Goal: Feedback & Contribution: Submit feedback/report problem

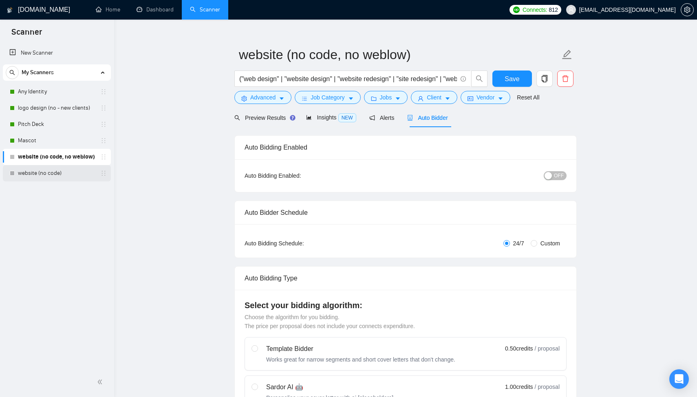
scroll to position [520, 0]
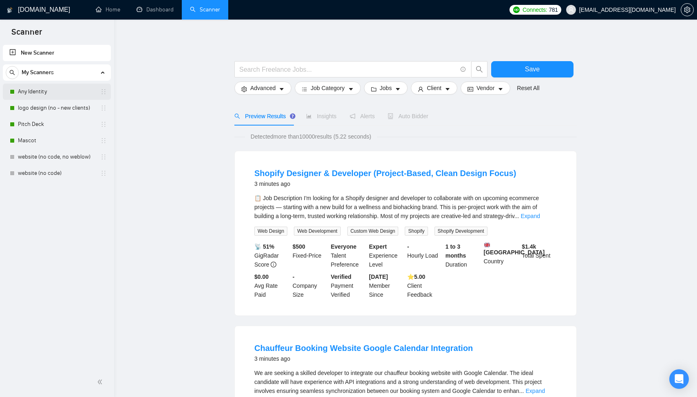
click at [46, 93] on link "Any Identity" at bounding box center [56, 92] width 77 height 16
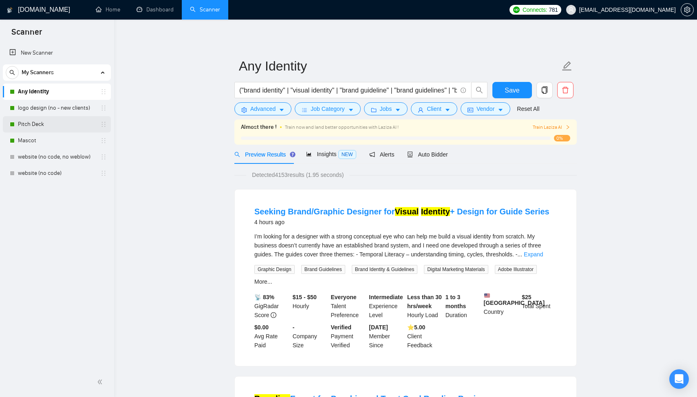
click at [54, 131] on link "Pitch Deck" at bounding box center [56, 124] width 77 height 16
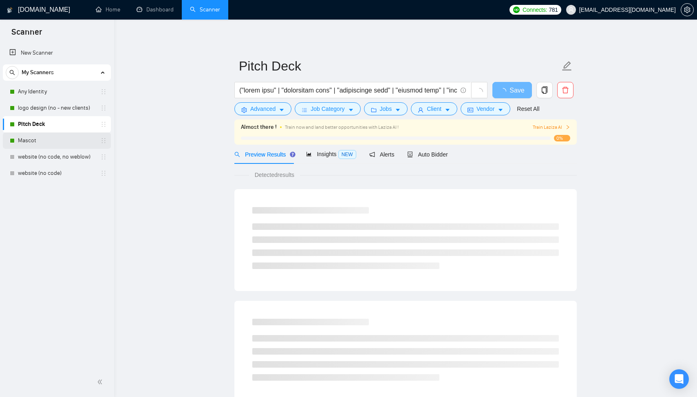
click at [56, 143] on link "Mascot" at bounding box center [56, 141] width 77 height 16
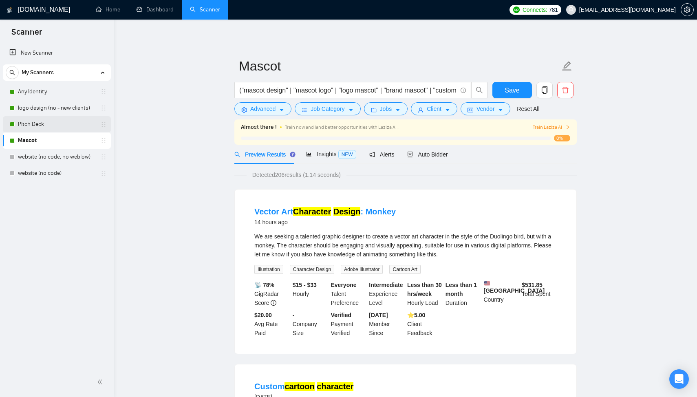
click at [56, 122] on link "Pitch Deck" at bounding box center [56, 124] width 77 height 16
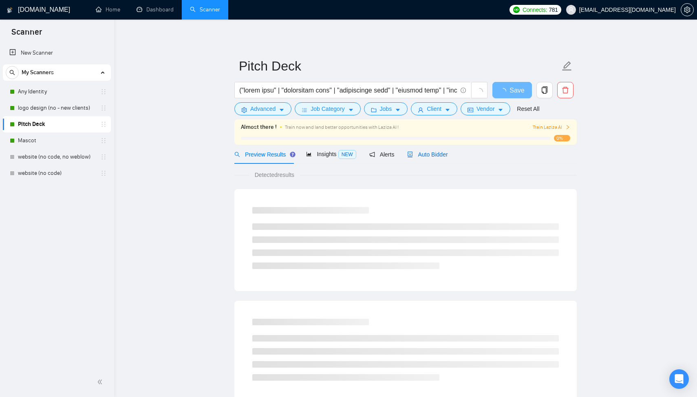
click at [444, 159] on div "Auto Bidder" at bounding box center [427, 154] width 40 height 9
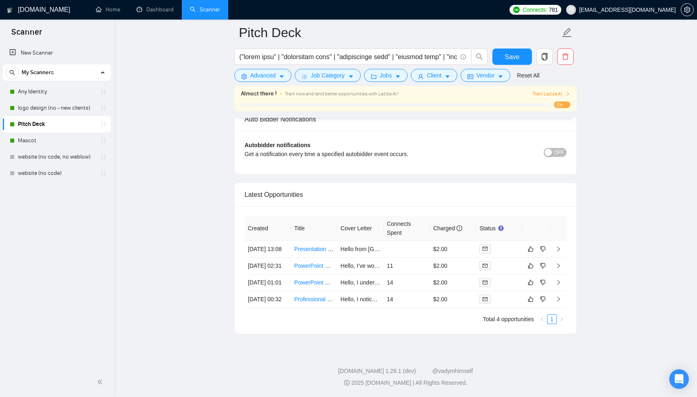
scroll to position [1960, 0]
click at [75, 111] on link "logo design (no - new clients)" at bounding box center [56, 108] width 77 height 16
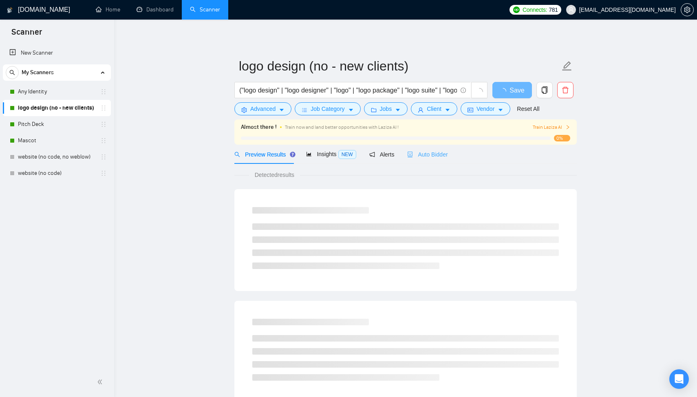
click at [448, 160] on div "Auto Bidder" at bounding box center [427, 154] width 40 height 19
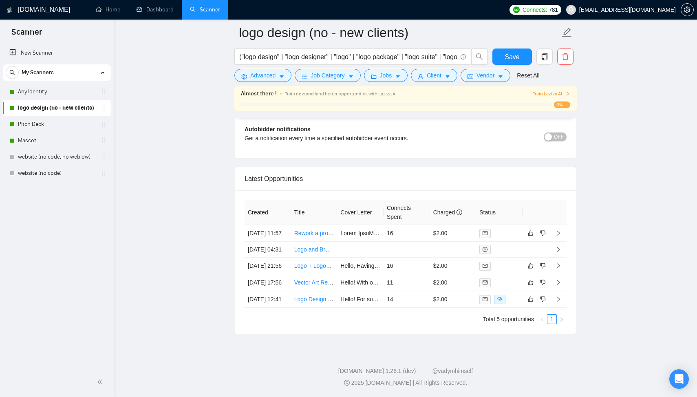
scroll to position [2040, 0]
click at [322, 279] on link "Vector Art Recreation of ISDS Logo Icon" at bounding box center [345, 282] width 102 height 7
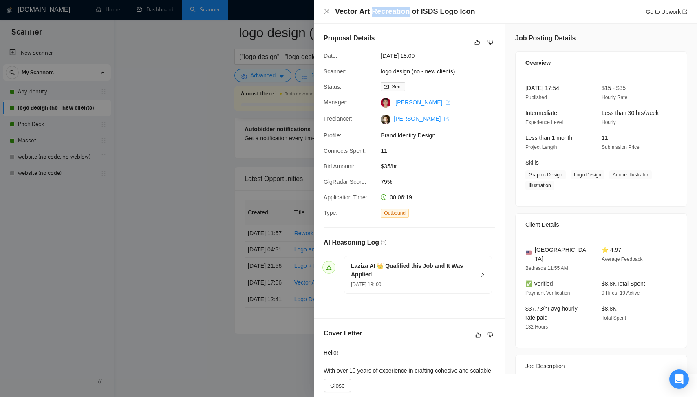
drag, startPoint x: 409, startPoint y: 12, endPoint x: 373, endPoint y: 13, distance: 35.9
click at [373, 12] on h4 "Vector Art Recreation of ISDS Logo Icon" at bounding box center [405, 12] width 140 height 10
copy h4 "Recreation"
click at [208, 134] on div at bounding box center [348, 198] width 697 height 397
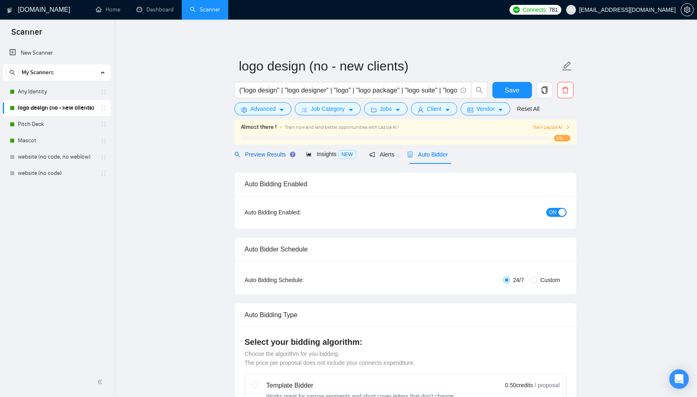
click at [266, 156] on span "Preview Results" at bounding box center [263, 154] width 59 height 7
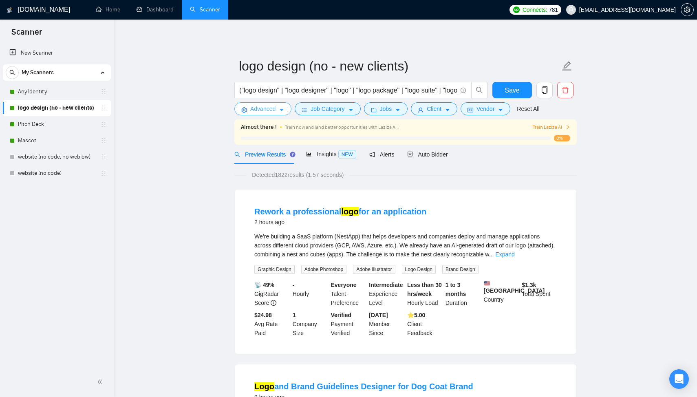
click at [267, 108] on span "Advanced" at bounding box center [262, 108] width 25 height 9
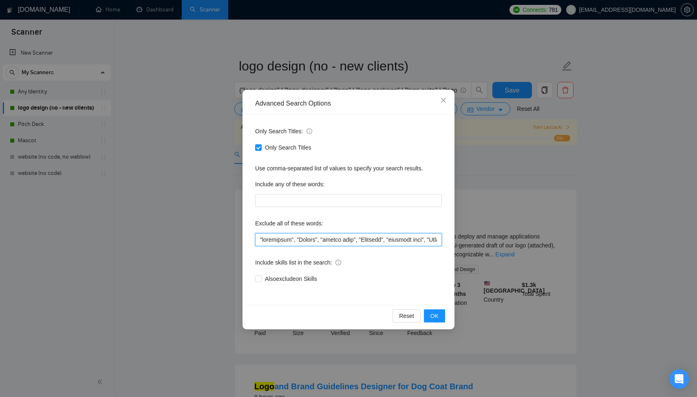
click at [260, 241] on input "text" at bounding box center [348, 239] width 187 height 13
paste input "Recreation"
click at [261, 241] on input "text" at bounding box center [348, 239] width 187 height 13
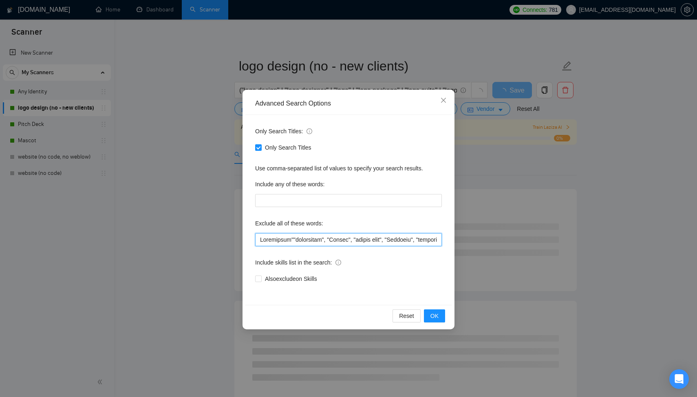
click at [292, 239] on input "text" at bounding box center [348, 239] width 187 height 13
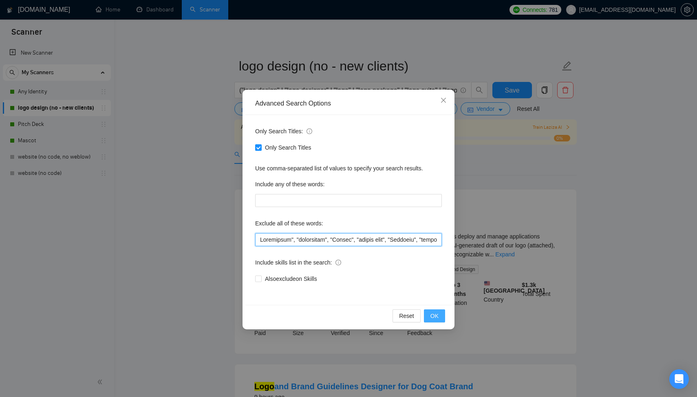
type input "Recreation", "recreation", "Redraw", "redraw logo", "Existing", "existing logo"…"
click at [433, 316] on span "OK" at bounding box center [435, 316] width 8 height 9
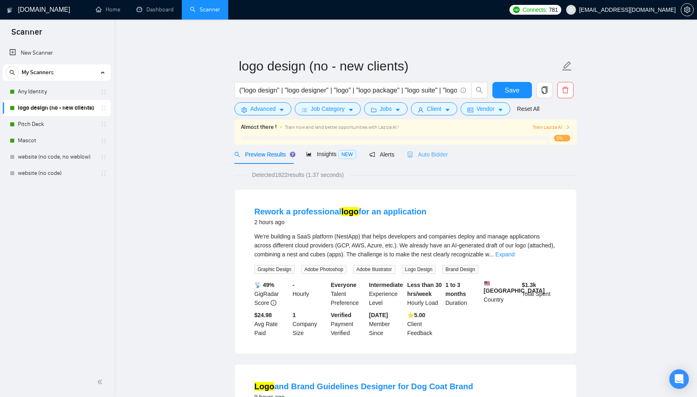
click at [431, 150] on div "Auto Bidder" at bounding box center [427, 154] width 40 height 19
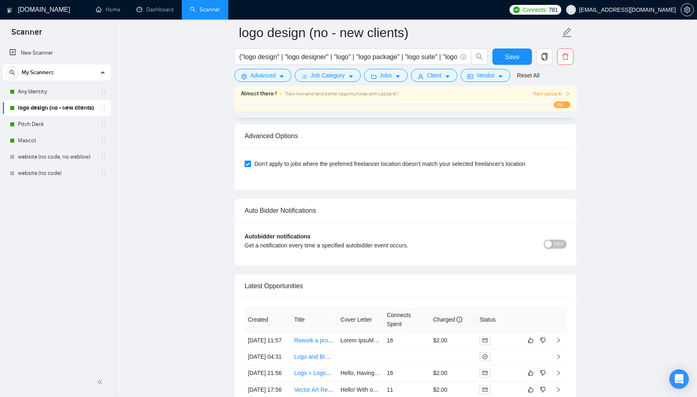
scroll to position [2040, 0]
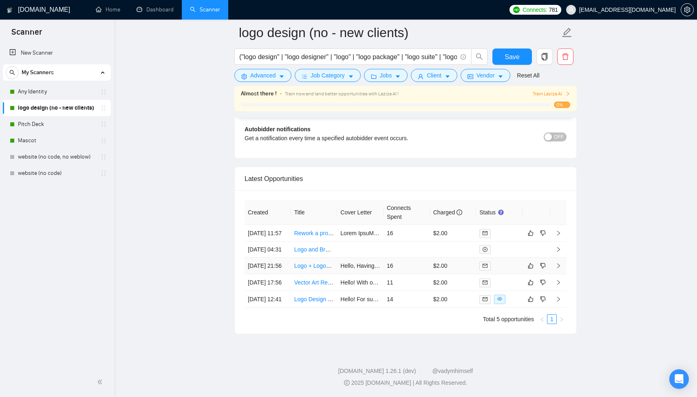
click at [411, 258] on td "16" at bounding box center [407, 266] width 46 height 17
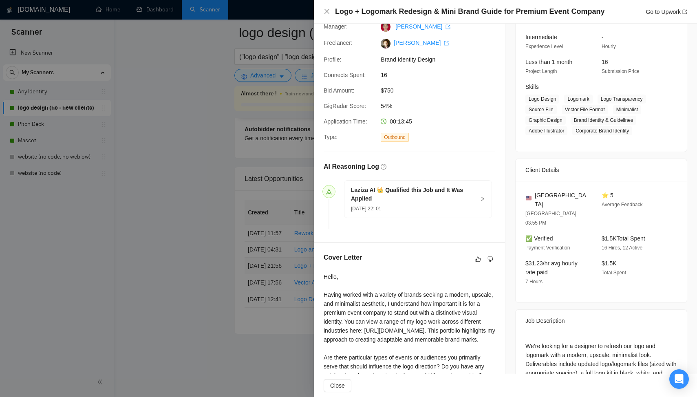
scroll to position [157, 0]
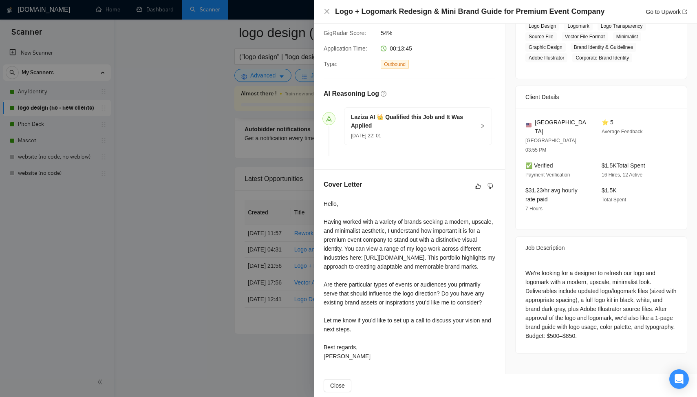
click at [248, 267] on div at bounding box center [348, 198] width 697 height 397
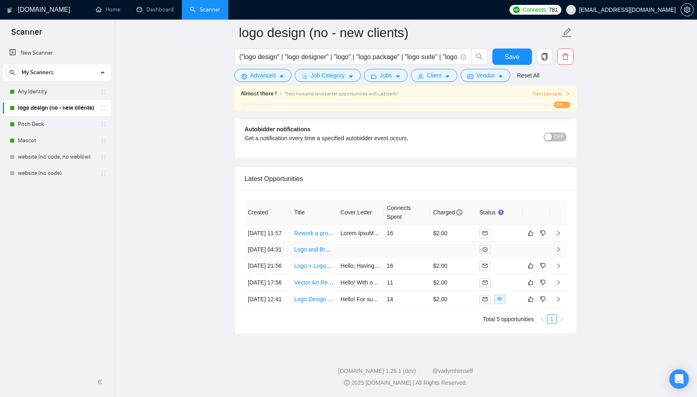
click at [372, 242] on td at bounding box center [360, 250] width 46 height 16
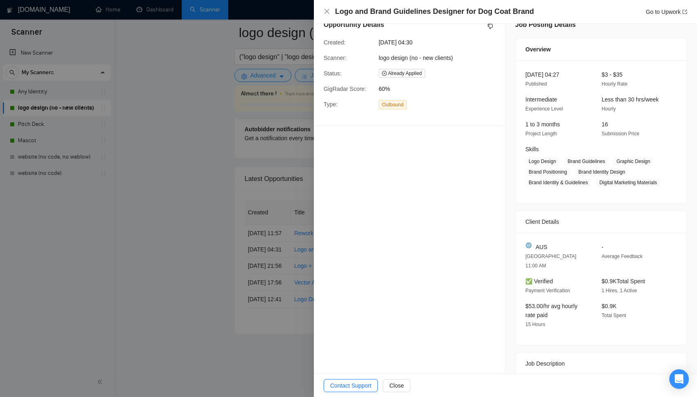
scroll to position [177, 0]
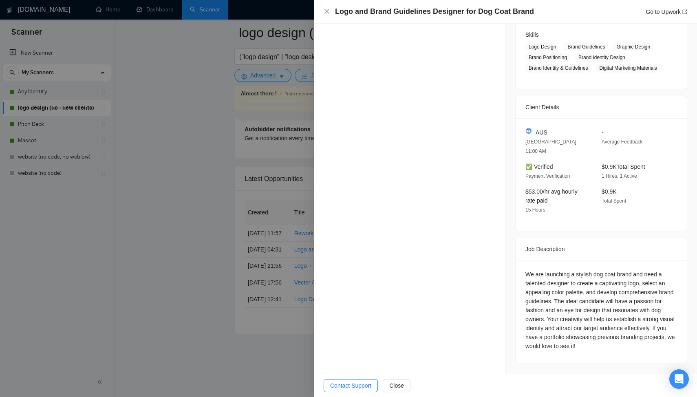
click at [254, 262] on div at bounding box center [348, 198] width 697 height 397
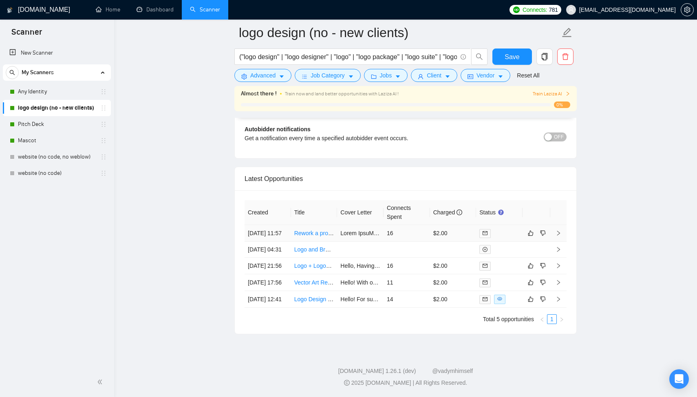
click at [390, 225] on td "16" at bounding box center [407, 233] width 46 height 17
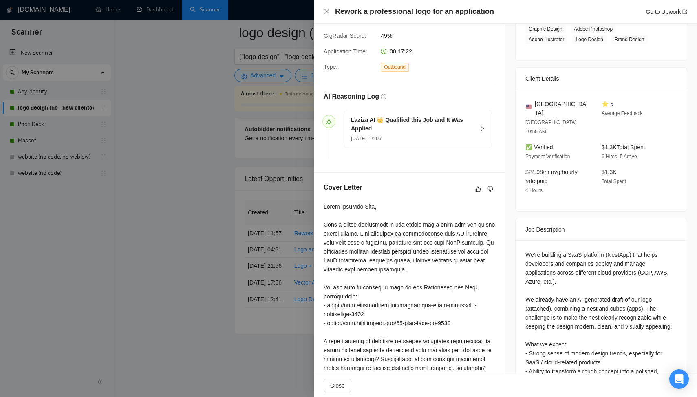
scroll to position [91, 0]
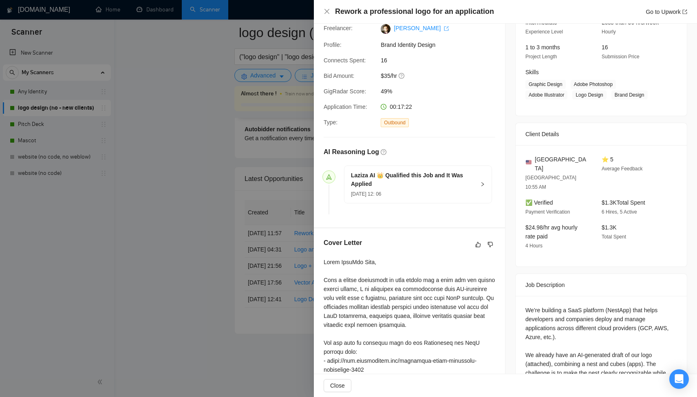
click at [279, 225] on div at bounding box center [348, 198] width 697 height 397
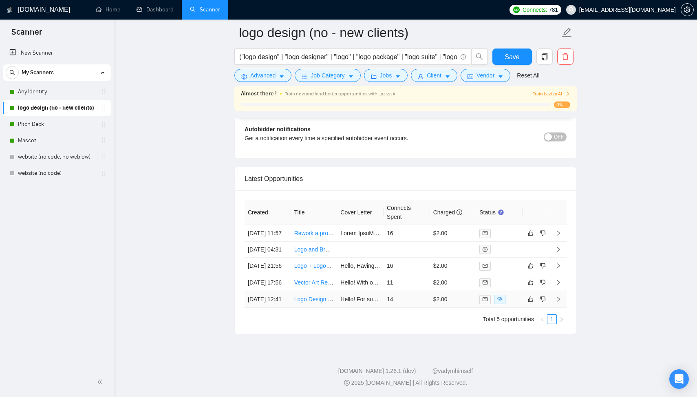
click at [334, 303] on td "Logo Design for Supplement store" at bounding box center [314, 299] width 46 height 17
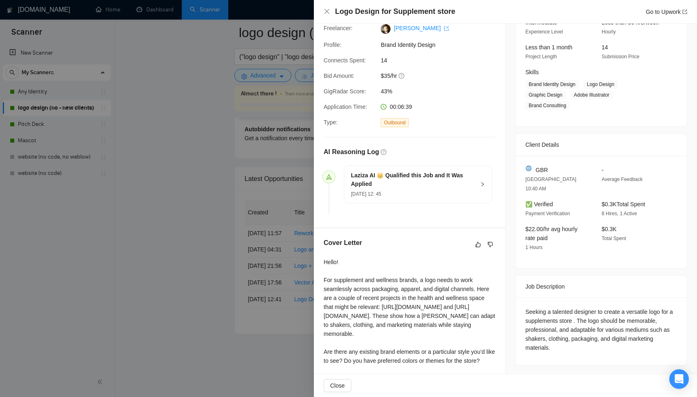
scroll to position [148, 0]
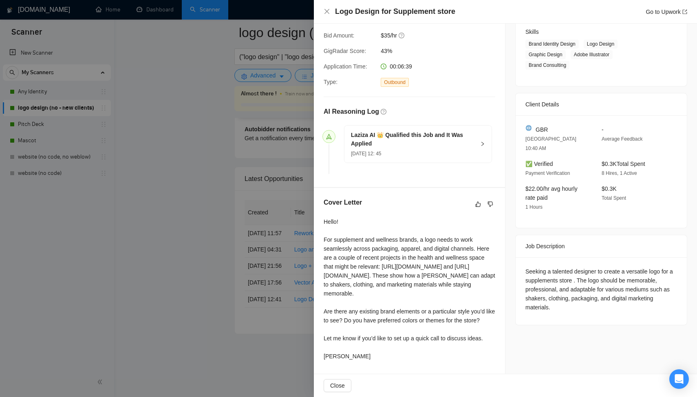
click at [133, 228] on div at bounding box center [348, 198] width 697 height 397
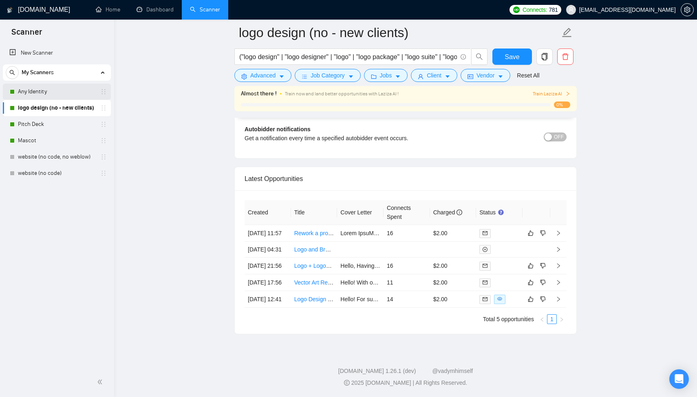
click at [35, 91] on link "Any Identity" at bounding box center [56, 92] width 77 height 16
click at [512, 55] on span "Save" at bounding box center [512, 57] width 15 height 10
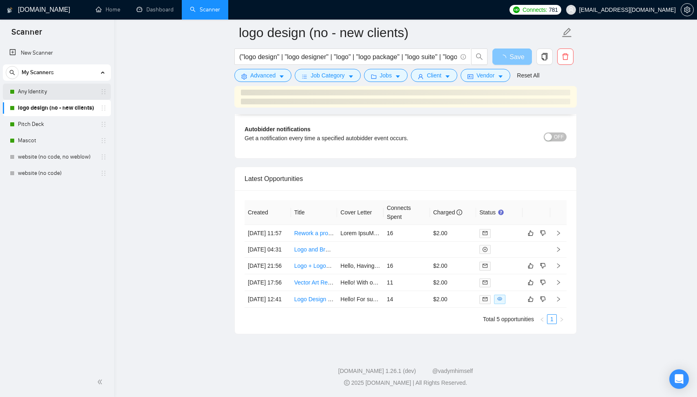
scroll to position [1919, 0]
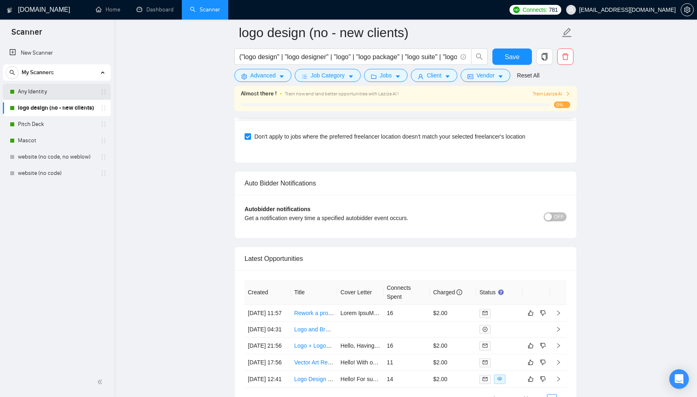
click at [66, 88] on link "Any Identity" at bounding box center [56, 92] width 77 height 16
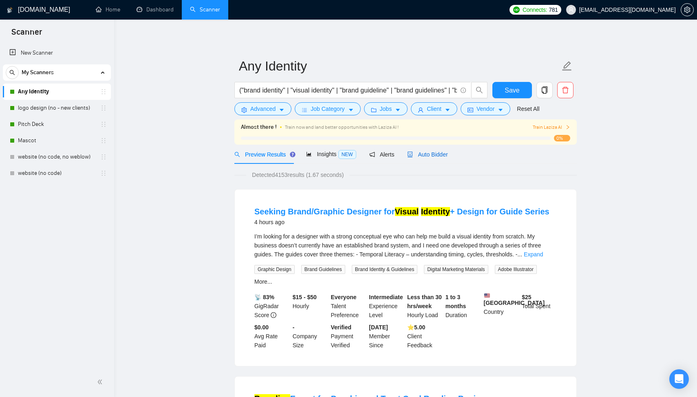
click at [434, 151] on span "Auto Bidder" at bounding box center [427, 154] width 40 height 7
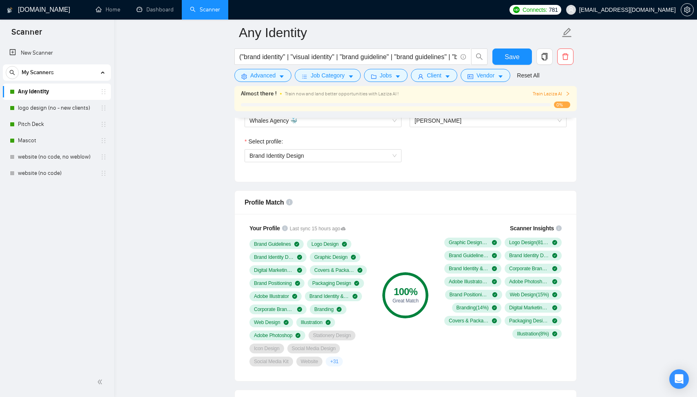
scroll to position [483, 0]
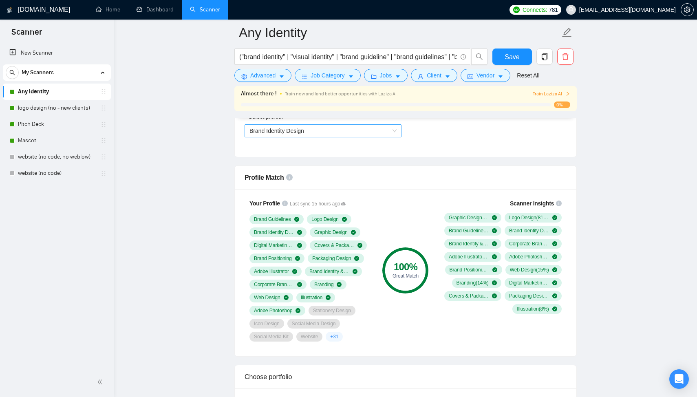
click at [354, 132] on span "Brand Identity Design" at bounding box center [323, 131] width 147 height 12
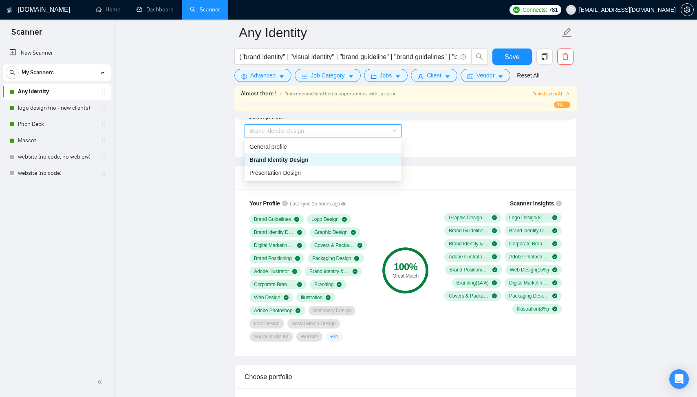
click at [354, 132] on span "Brand Identity Design" at bounding box center [323, 131] width 147 height 12
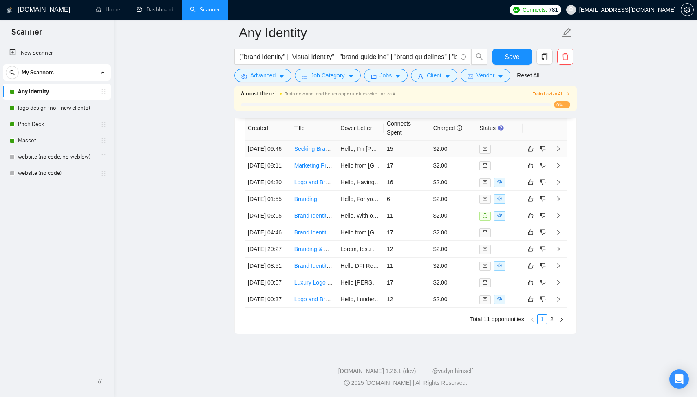
scroll to position [2066, 0]
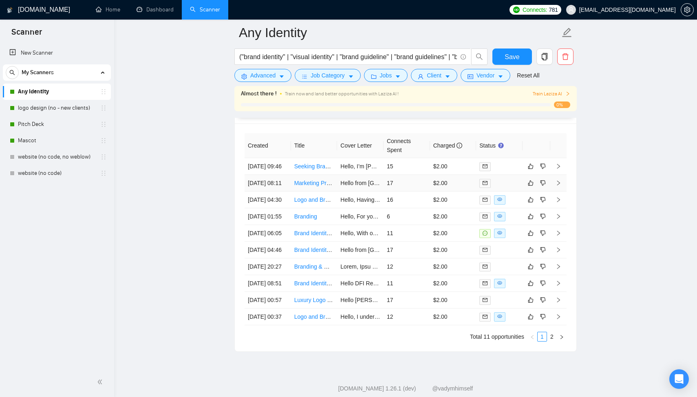
click at [409, 192] on td "17" at bounding box center [407, 183] width 46 height 17
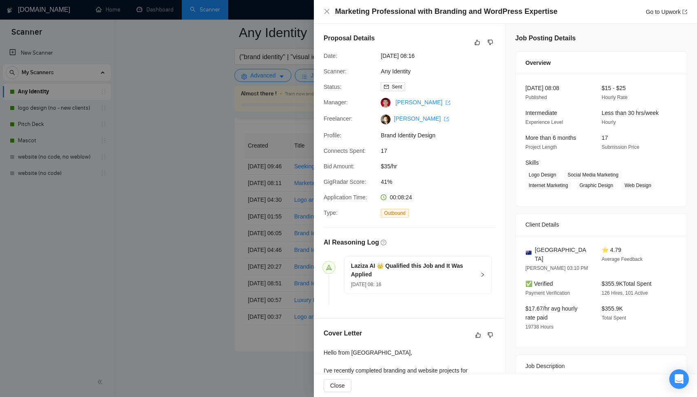
click at [286, 202] on div at bounding box center [348, 198] width 697 height 397
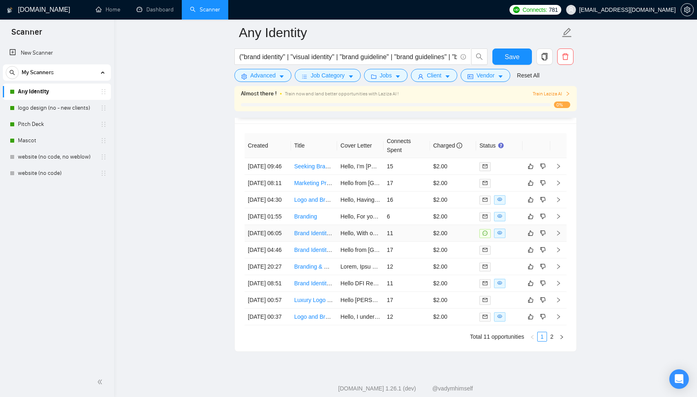
click at [415, 242] on td "11" at bounding box center [407, 233] width 46 height 17
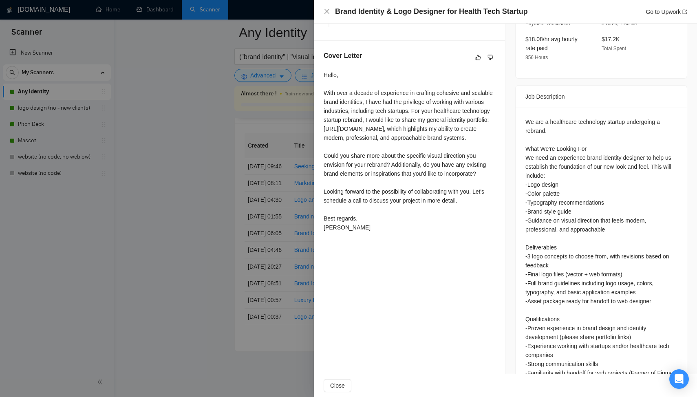
scroll to position [306, 0]
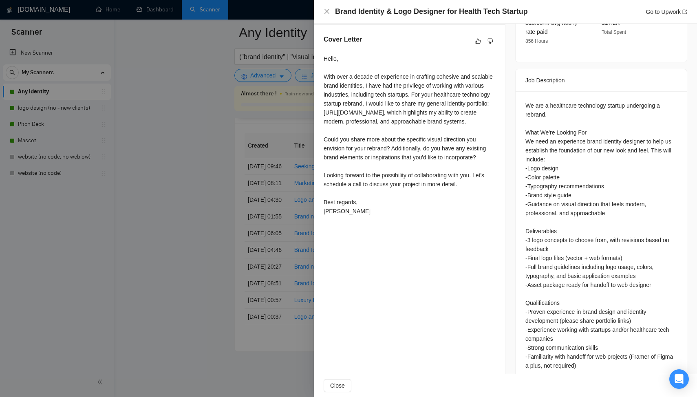
click at [260, 197] on div at bounding box center [348, 198] width 697 height 397
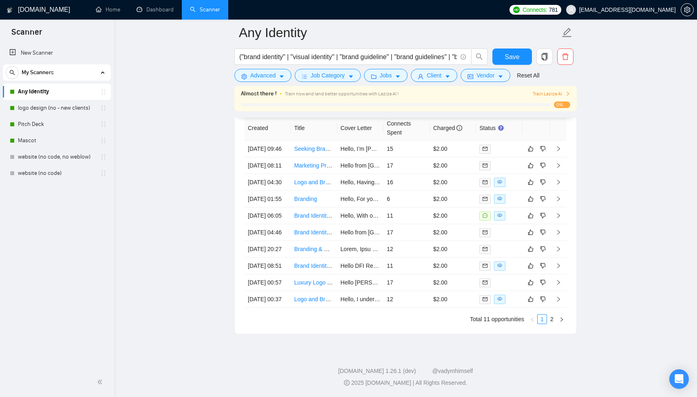
scroll to position [2110, 0]
click at [549, 324] on link "2" at bounding box center [552, 319] width 9 height 9
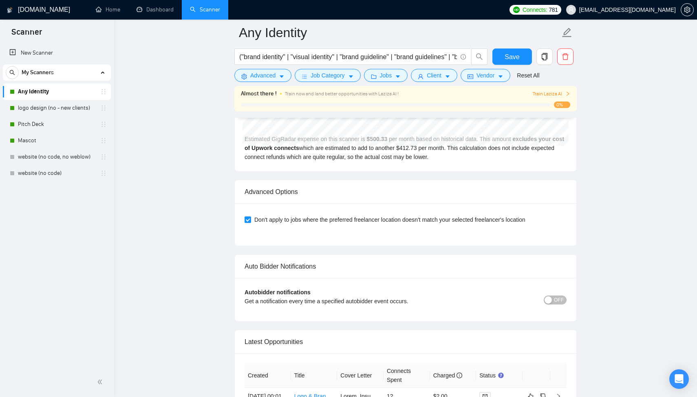
scroll to position [1940, 0]
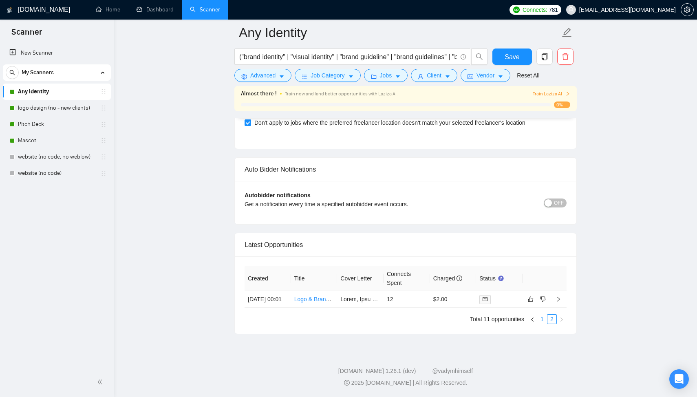
click at [541, 320] on link "1" at bounding box center [542, 319] width 9 height 9
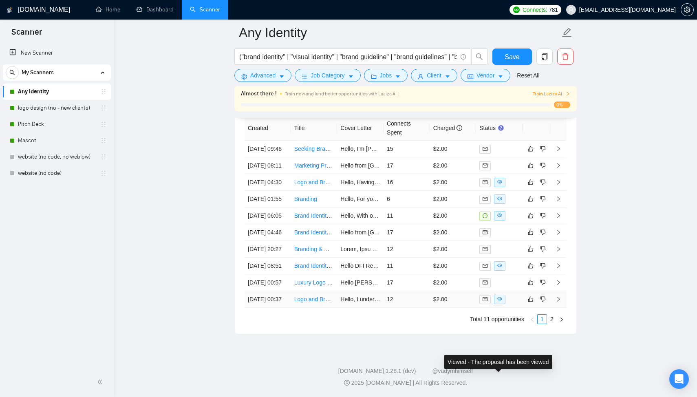
scroll to position [2108, 0]
click at [549, 321] on link "2" at bounding box center [552, 319] width 9 height 9
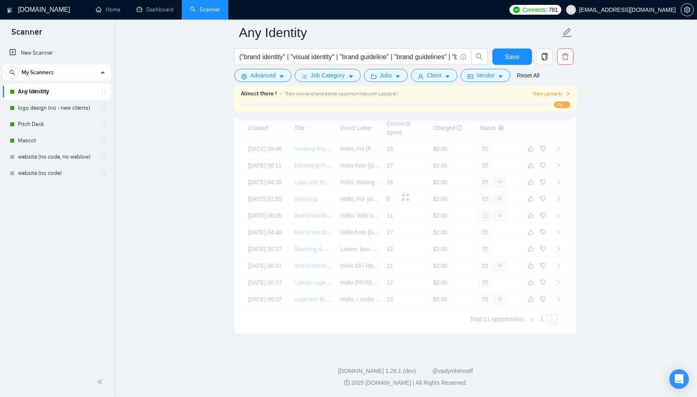
scroll to position [1940, 0]
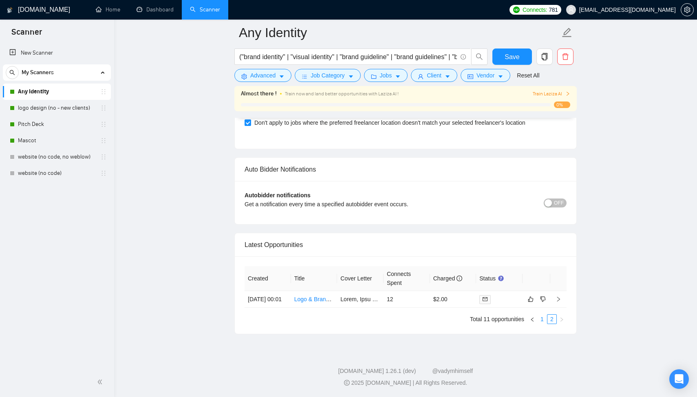
click at [544, 318] on link "1" at bounding box center [542, 319] width 9 height 9
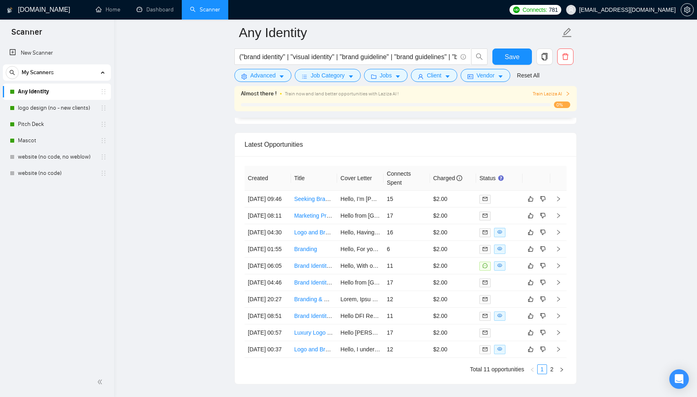
scroll to position [2148, 0]
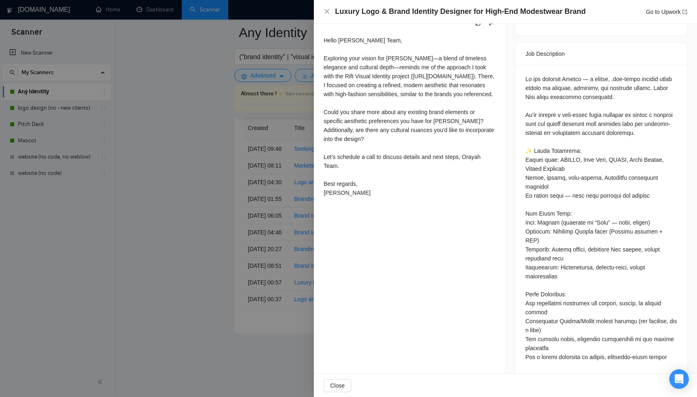
scroll to position [313, 0]
click at [285, 196] on div at bounding box center [348, 198] width 697 height 397
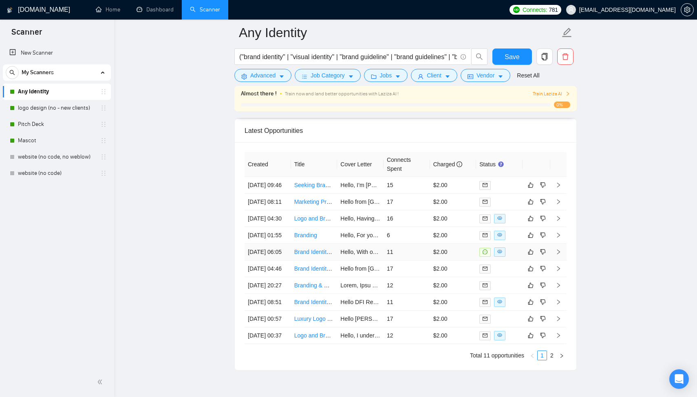
scroll to position [2038, 0]
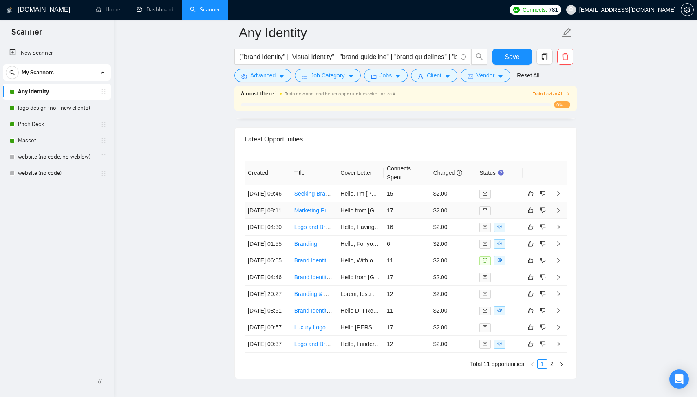
click at [421, 219] on td "17" at bounding box center [407, 210] width 46 height 17
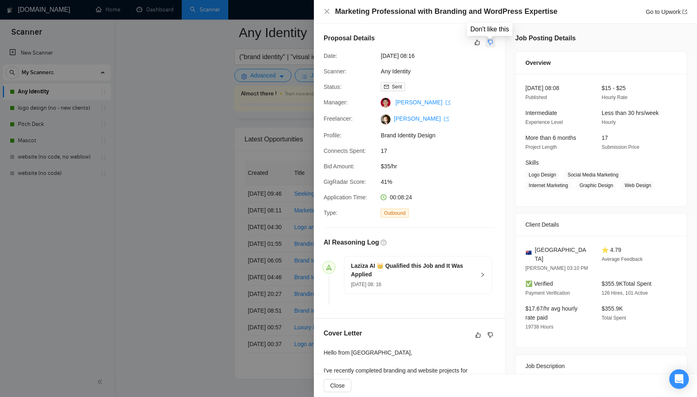
click at [490, 42] on icon "dislike" at bounding box center [491, 42] width 6 height 7
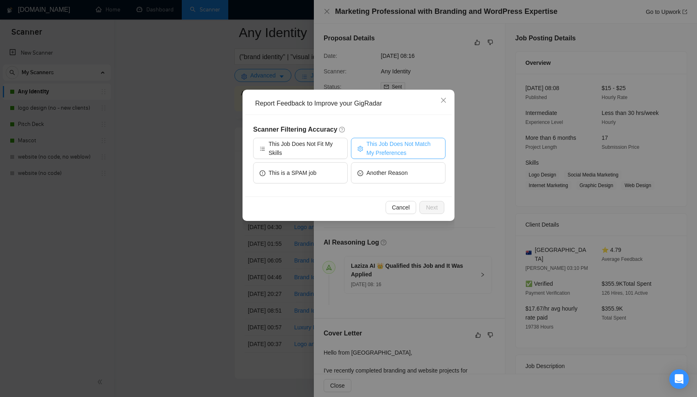
click at [382, 147] on span "This Job Does Not Match My Preferences" at bounding box center [403, 148] width 73 height 18
click at [429, 211] on span "Next" at bounding box center [432, 207] width 12 height 9
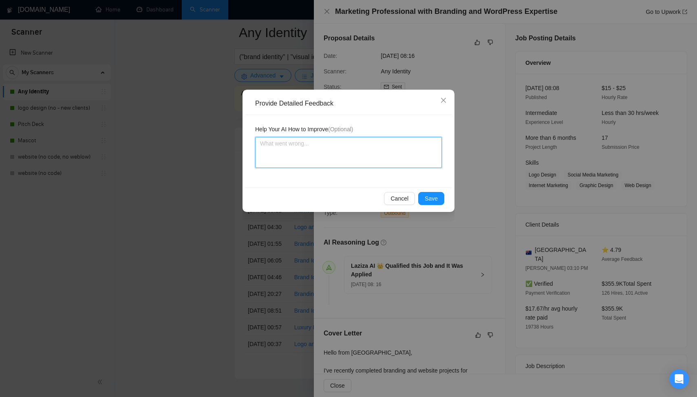
click at [366, 160] on textarea at bounding box center [348, 152] width 187 height 31
click at [435, 203] on span "Save" at bounding box center [431, 198] width 13 height 9
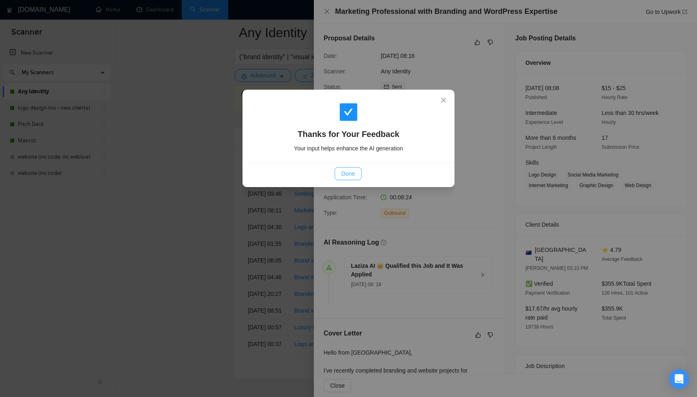
click at [349, 176] on span "Done" at bounding box center [347, 173] width 13 height 9
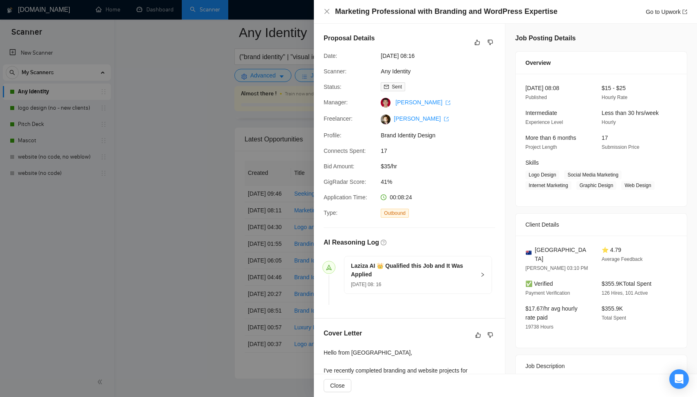
click at [234, 212] on div at bounding box center [348, 198] width 697 height 397
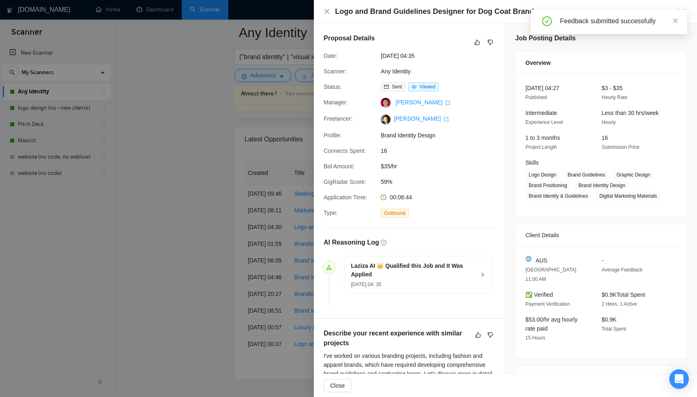
click at [242, 227] on div at bounding box center [348, 198] width 697 height 397
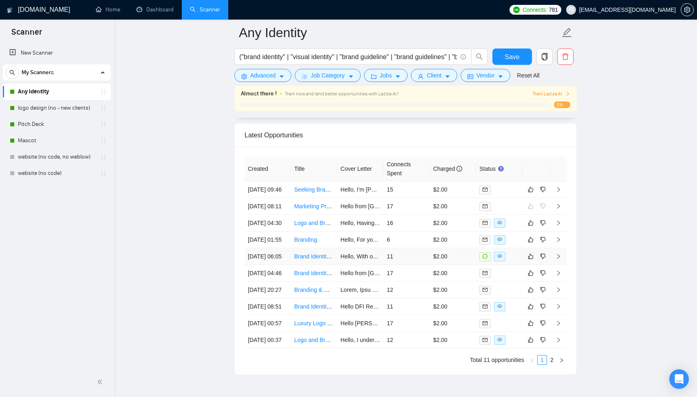
scroll to position [2043, 0]
